Goal: Transaction & Acquisition: Purchase product/service

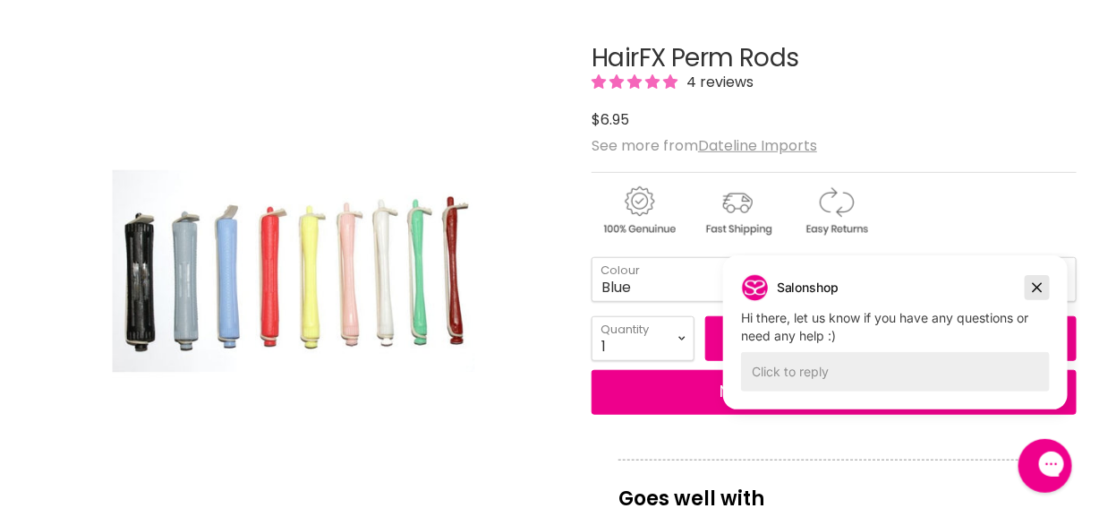
click at [1044, 284] on icon "Dismiss campaign" at bounding box center [1037, 286] width 18 height 21
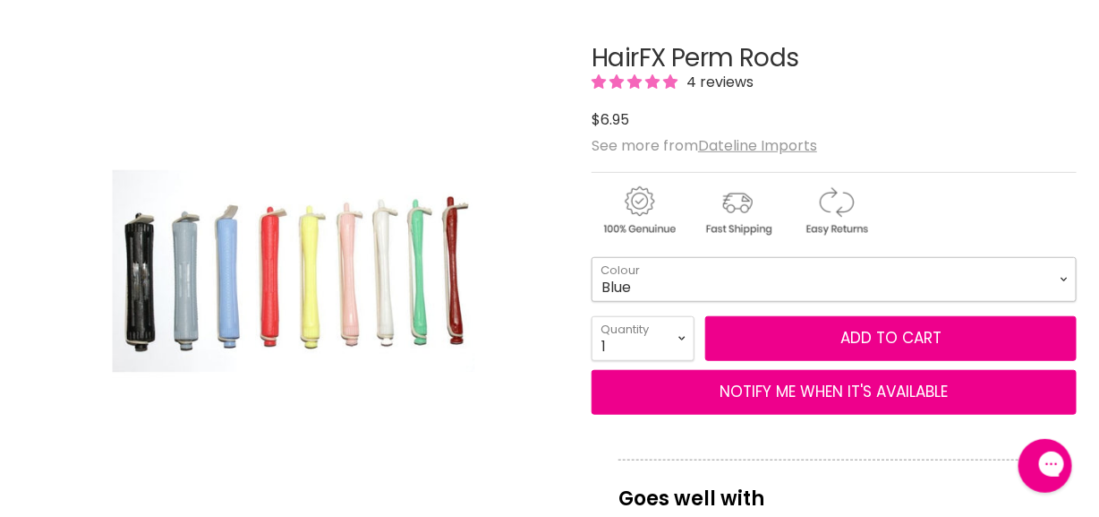
click at [1065, 278] on select "Maroon White Orange (Hot Pink/Red) Yellow Blue Pink Black Green Grey" at bounding box center [834, 279] width 485 height 45
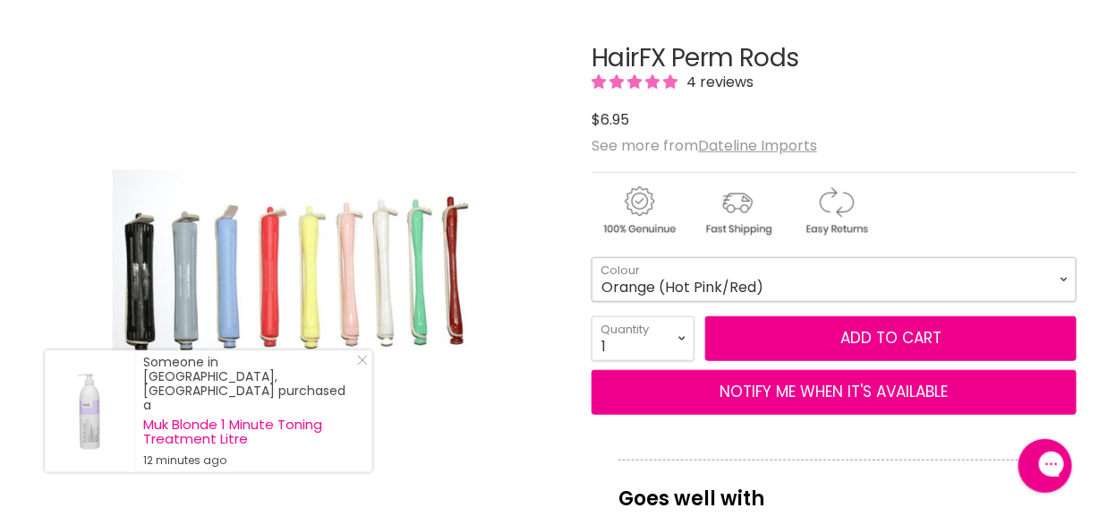
click at [592, 257] on select "Maroon White Orange (Hot Pink/Red) Yellow Blue Pink Black Green Grey" at bounding box center [834, 279] width 485 height 45
select select "Orange (Hot Pink/Red)"
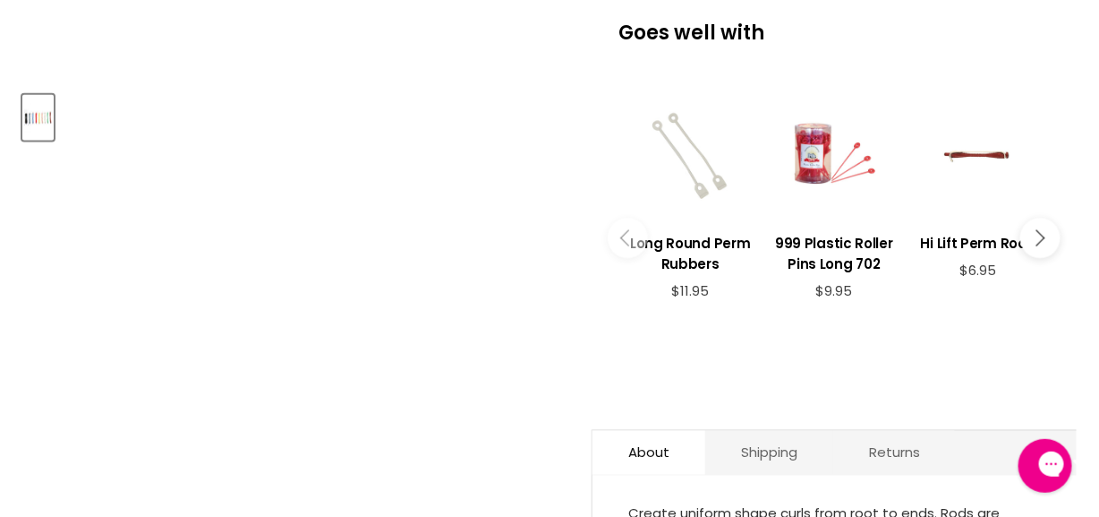
scroll to position [358, 0]
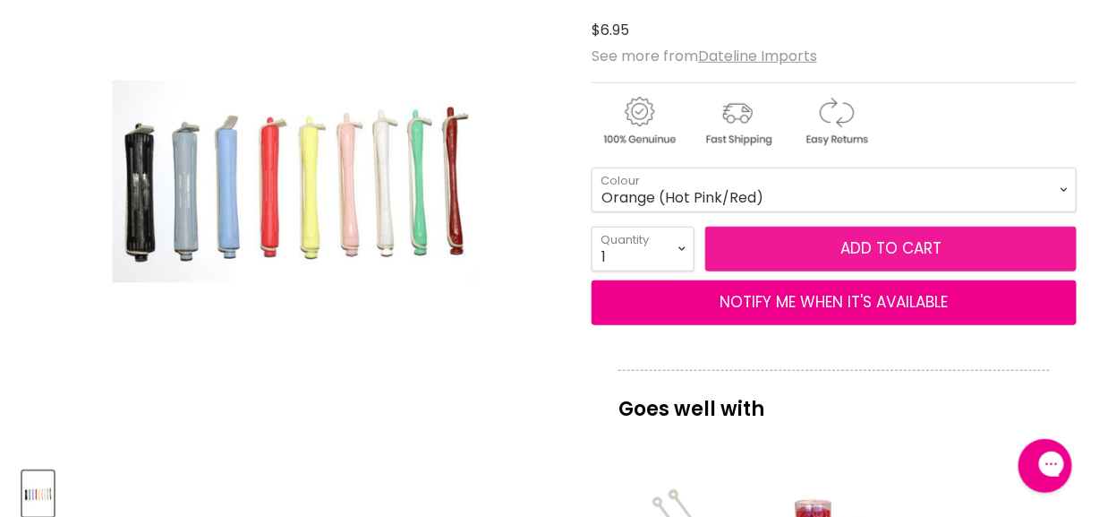
click at [857, 239] on button "Add to cart" at bounding box center [891, 248] width 372 height 45
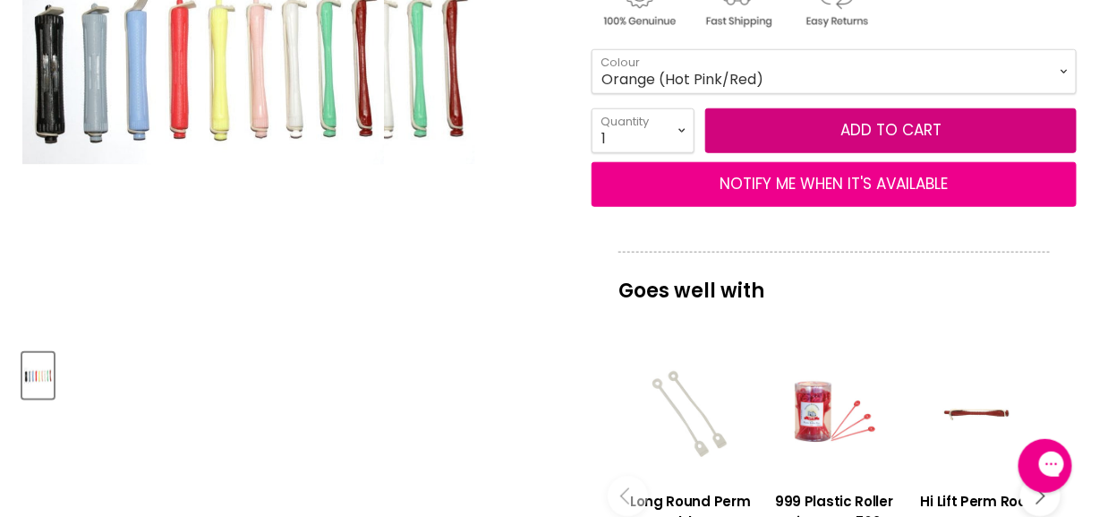
scroll to position [537, 0]
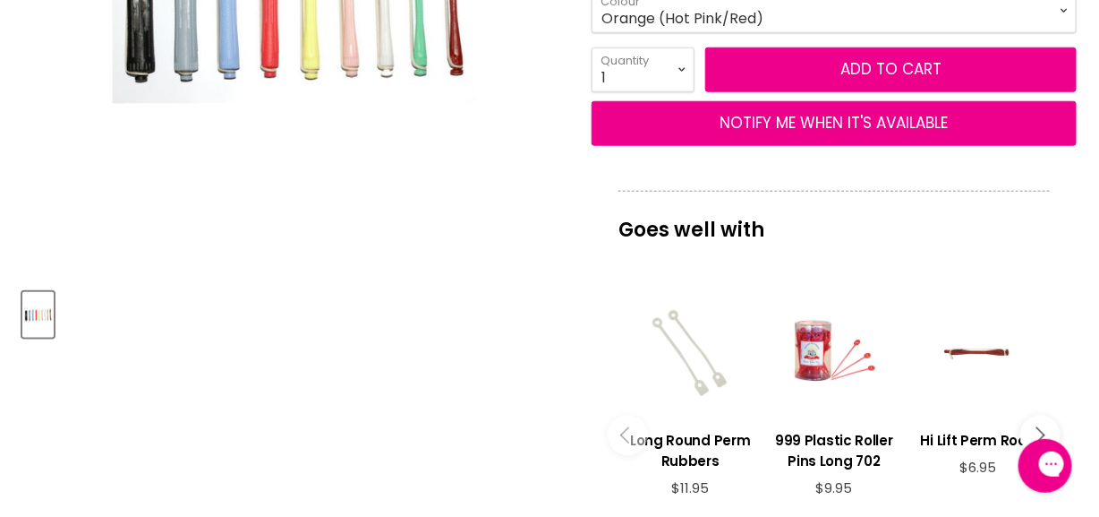
click at [679, 344] on div "Main content" at bounding box center [691, 353] width 126 height 126
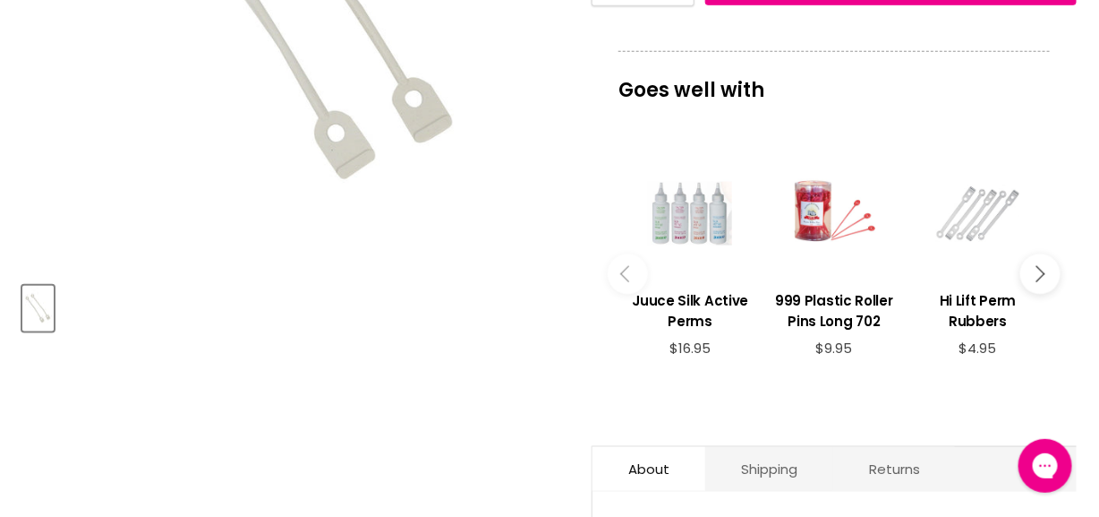
scroll to position [537, 0]
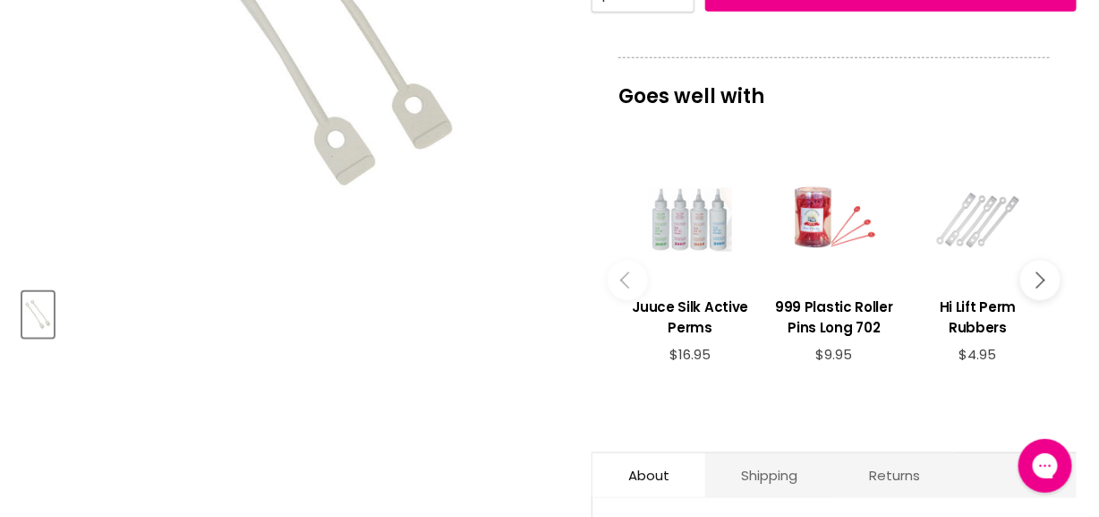
click at [978, 221] on div "Main content" at bounding box center [978, 220] width 126 height 126
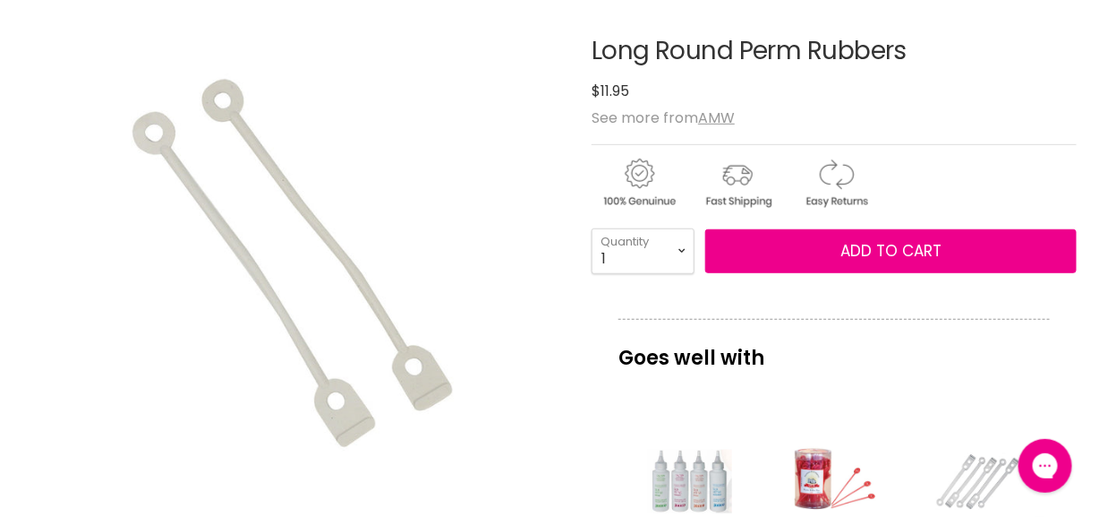
scroll to position [269, 0]
